Goal: Information Seeking & Learning: Learn about a topic

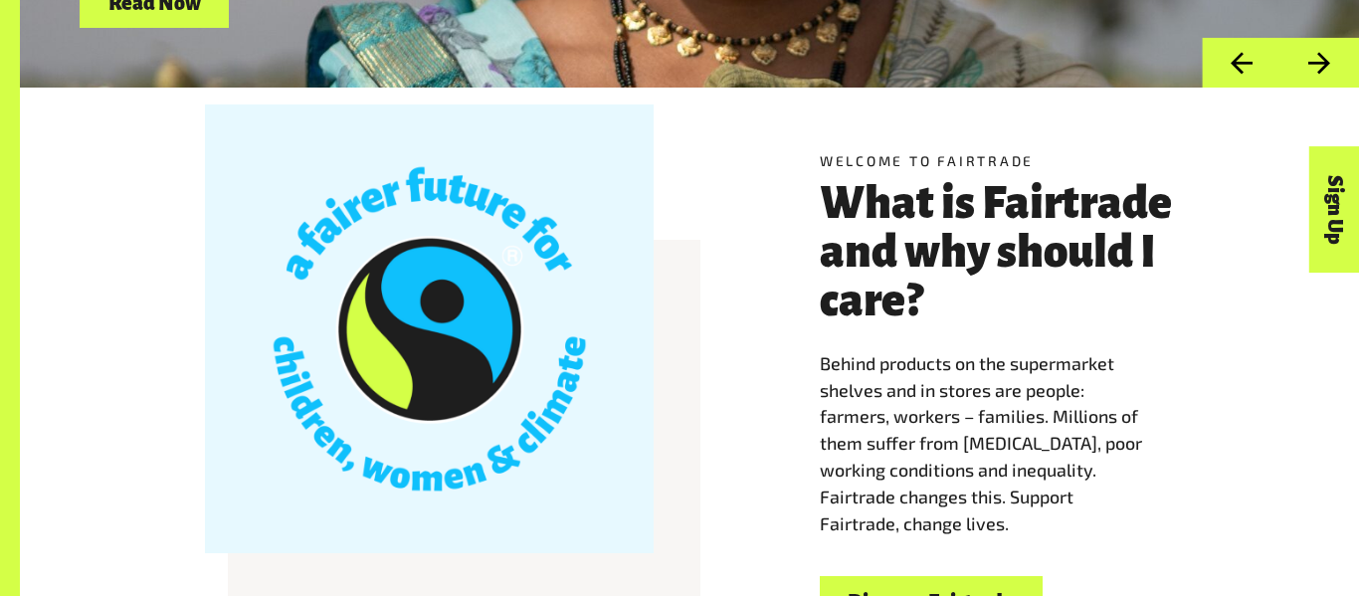
scroll to position [502, 0]
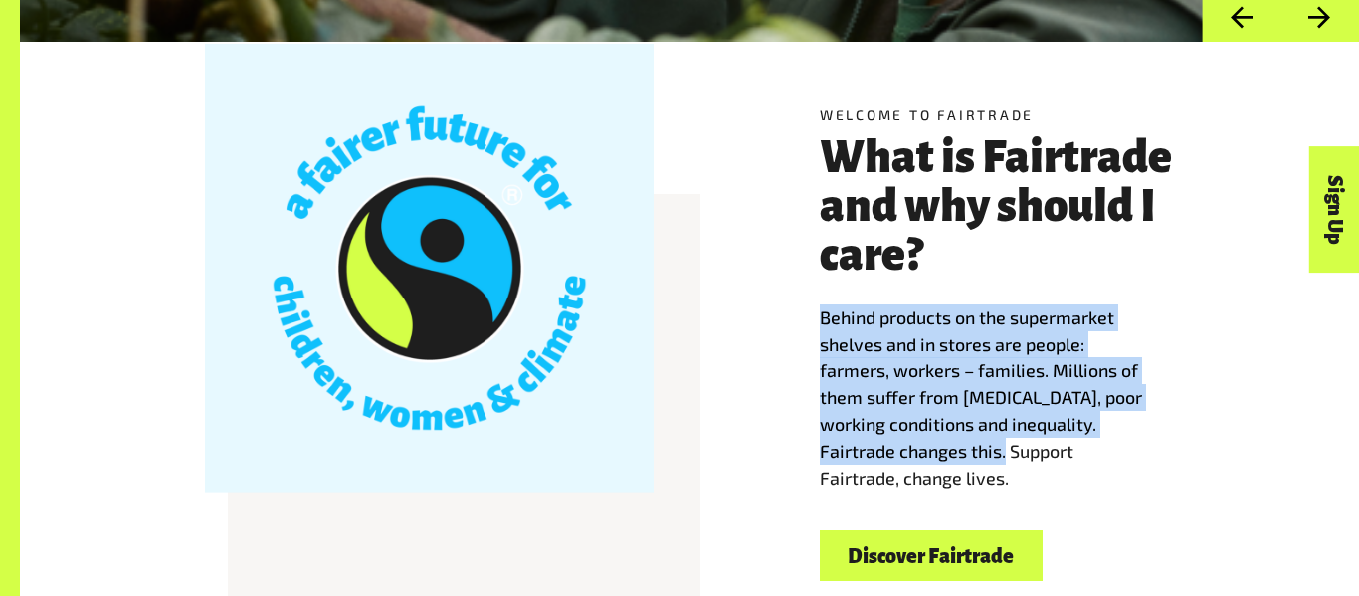
drag, startPoint x: 819, startPoint y: 318, endPoint x: 996, endPoint y: 443, distance: 216.4
click at [996, 443] on span "Behind products on the supermarket shelves and in stores are people: farmers, w…" at bounding box center [981, 398] width 322 height 182
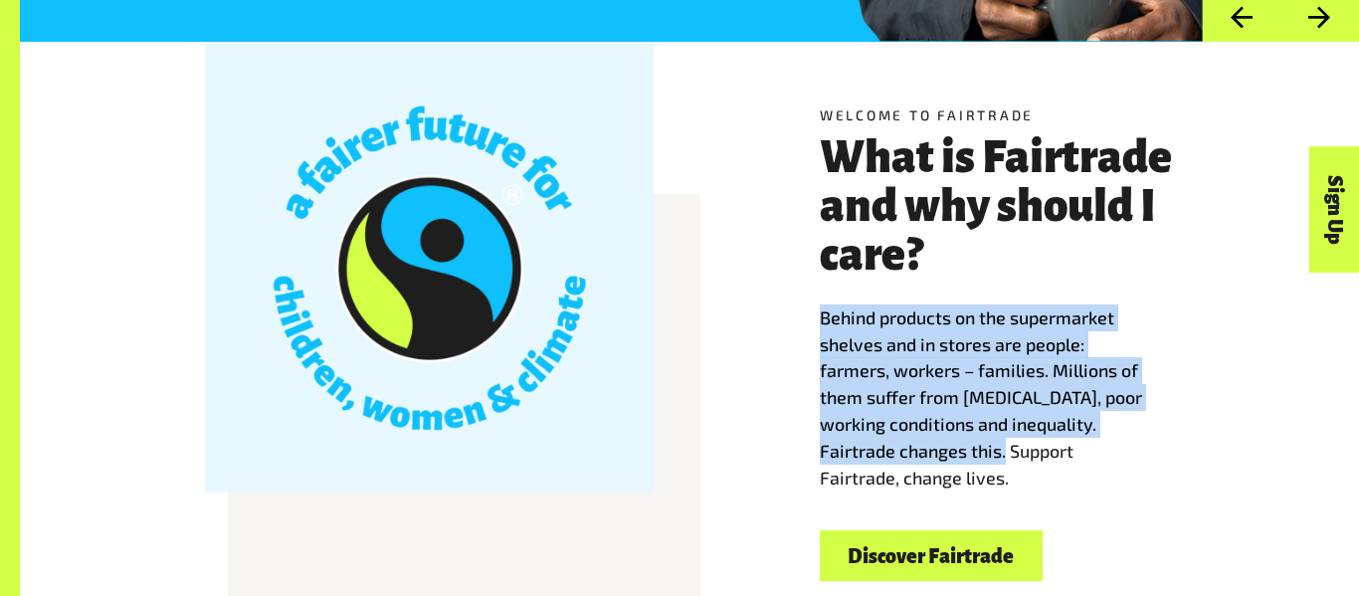
copy span "Behind products on the supermarket shelves and in stores are people: farmers, w…"
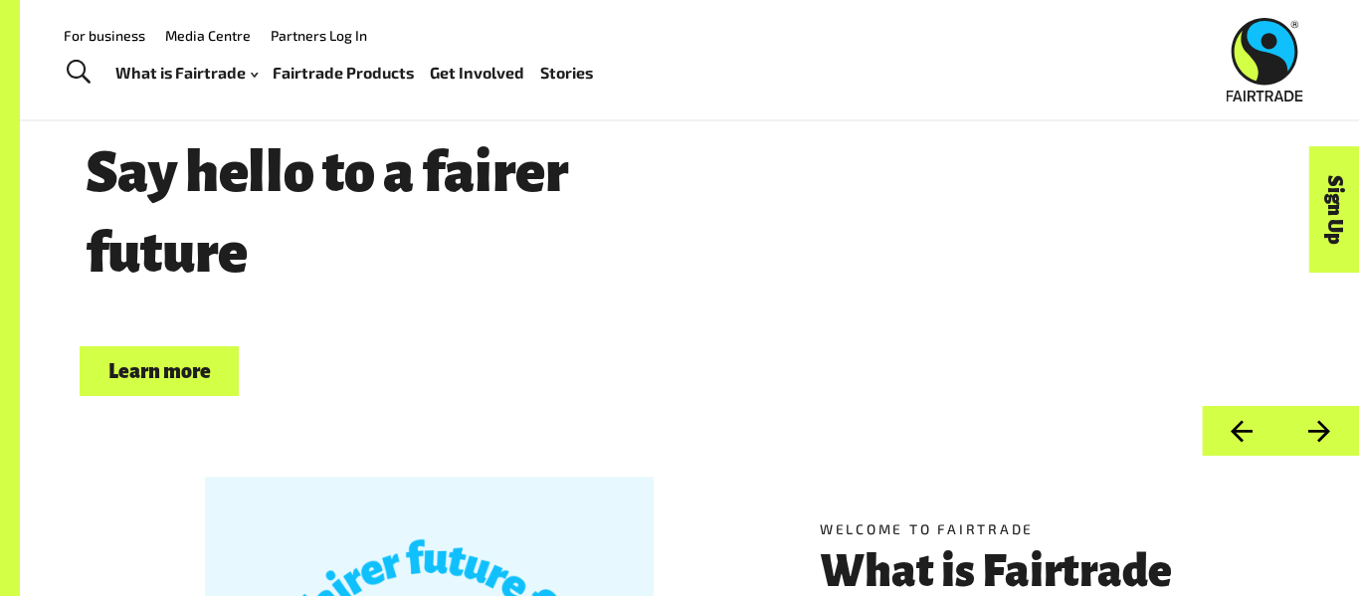
scroll to position [0, 0]
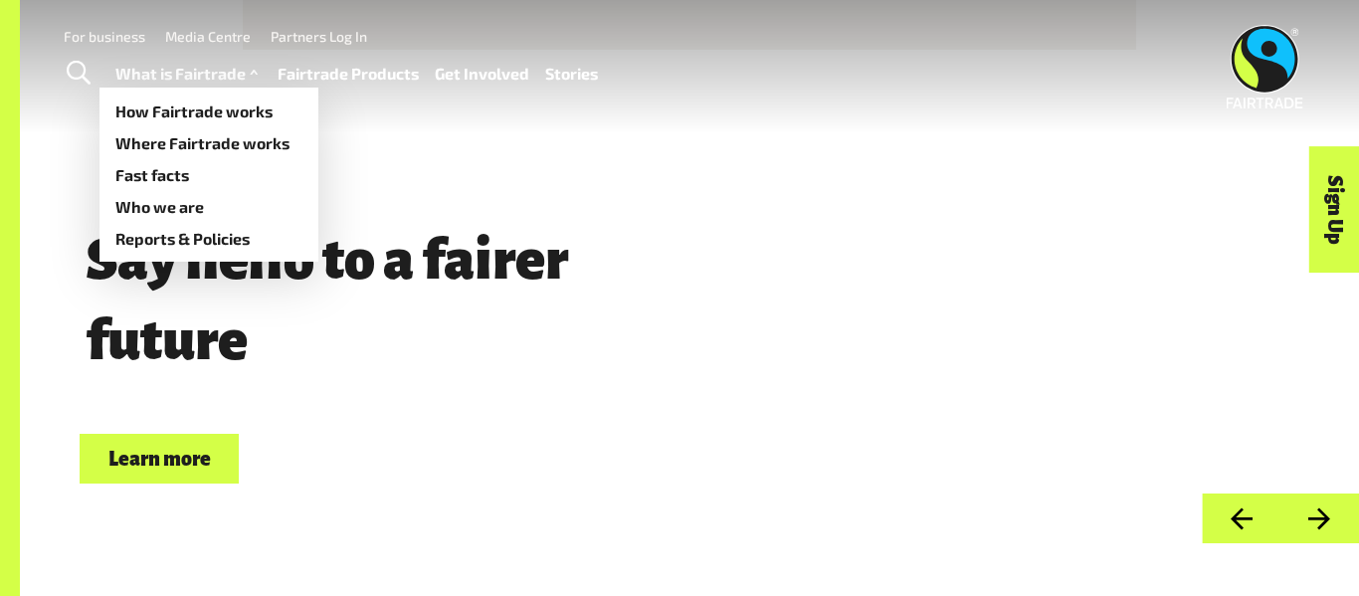
click at [168, 77] on link "What is Fairtrade" at bounding box center [188, 74] width 147 height 29
